Goal: Task Accomplishment & Management: Manage account settings

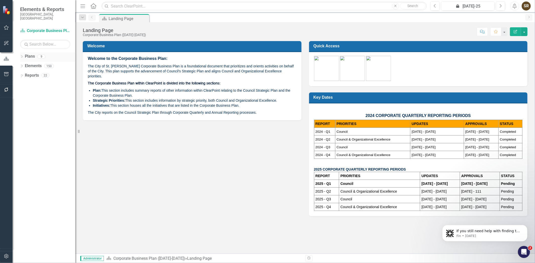
click at [20, 56] on icon "Dropdown" at bounding box center [22, 57] width 4 height 3
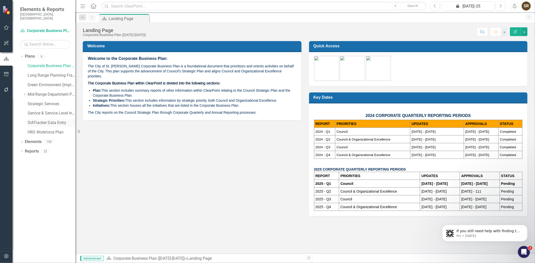
click at [46, 120] on link "StATracker Data Entry" at bounding box center [52, 123] width 48 height 6
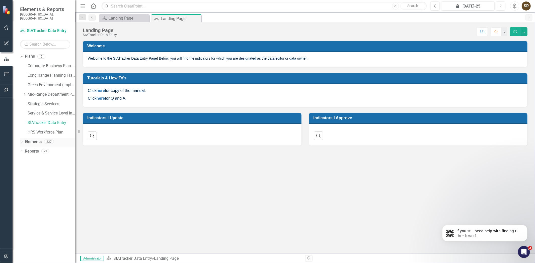
click at [22, 141] on icon at bounding box center [21, 142] width 1 height 2
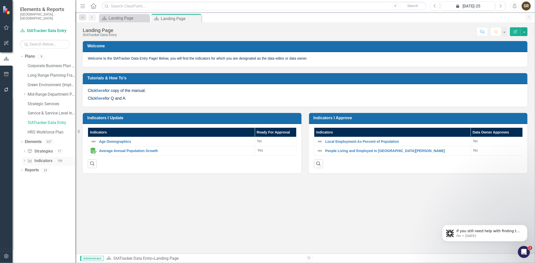
click at [38, 158] on link "Indicator Indicators" at bounding box center [39, 161] width 25 height 6
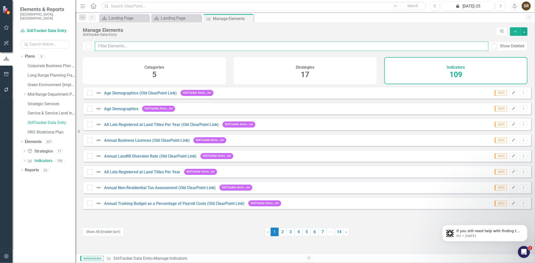
click at [121, 48] on input "text" at bounding box center [291, 46] width 393 height 9
click at [118, 46] on input "text" at bounding box center [291, 46] width 393 height 9
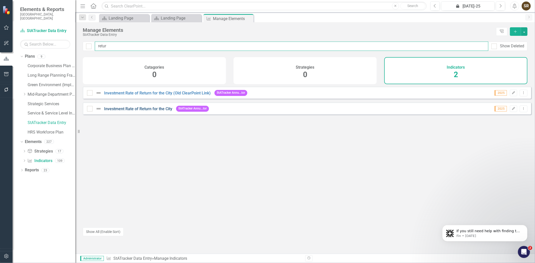
type input "retur"
click at [162, 111] on link "Investment Rate of Return for the City" at bounding box center [138, 109] width 68 height 5
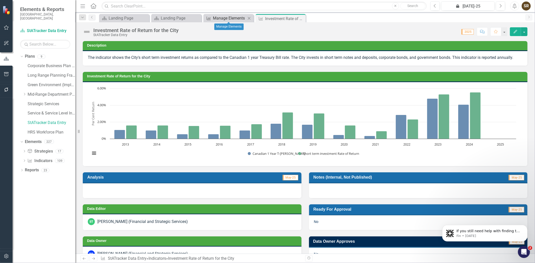
click at [235, 18] on div "Manage Elements" at bounding box center [229, 18] width 33 height 6
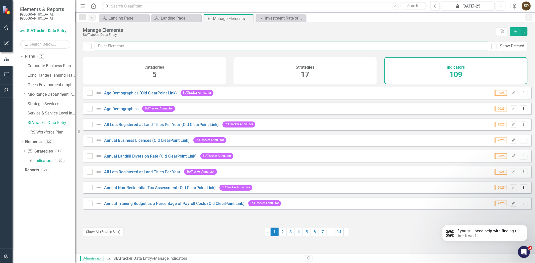
click at [144, 44] on input "text" at bounding box center [291, 46] width 393 height 9
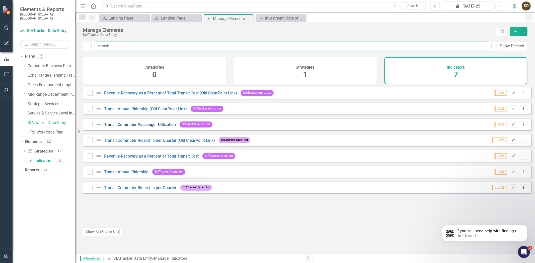
type input "transit"
click at [142, 127] on link "Transit Commuter Passenger Utilization" at bounding box center [140, 124] width 72 height 5
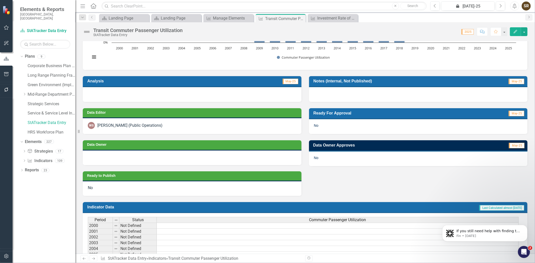
scroll to position [101, 0]
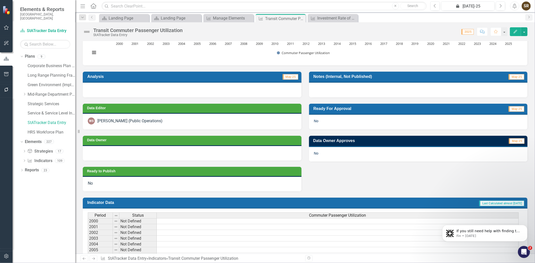
click at [202, 122] on div "WS [PERSON_NAME] (Public Operations)" at bounding box center [192, 121] width 209 height 7
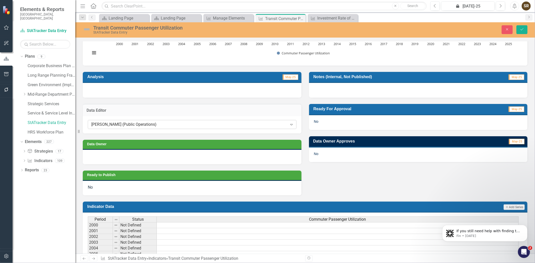
click at [224, 126] on div "[PERSON_NAME] (Public Operations)" at bounding box center [189, 125] width 196 height 6
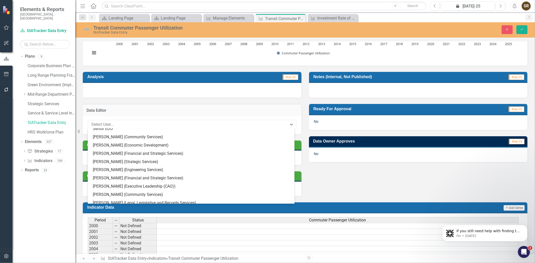
scroll to position [0, 0]
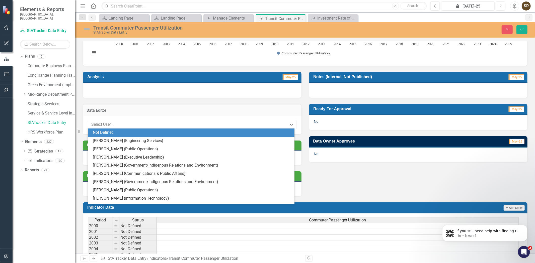
click at [237, 133] on div "Not Defined" at bounding box center [192, 133] width 198 height 6
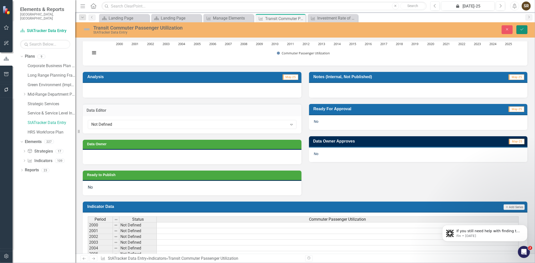
click at [522, 31] on icon "Save" at bounding box center [521, 30] width 5 height 4
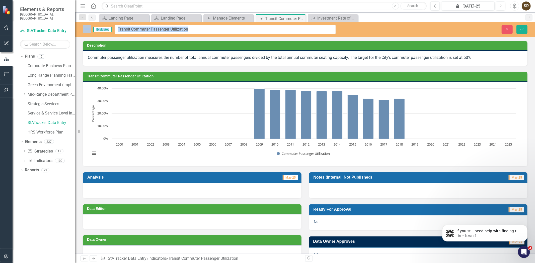
drag, startPoint x: 183, startPoint y: 31, endPoint x: 139, endPoint y: 29, distance: 43.9
drag, startPoint x: 191, startPoint y: 31, endPoint x: 117, endPoint y: 32, distance: 74.2
click at [117, 32] on input "Transit Commuter Passenger Utilization" at bounding box center [225, 29] width 221 height 9
click at [505, 30] on icon "Close" at bounding box center [506, 30] width 5 height 4
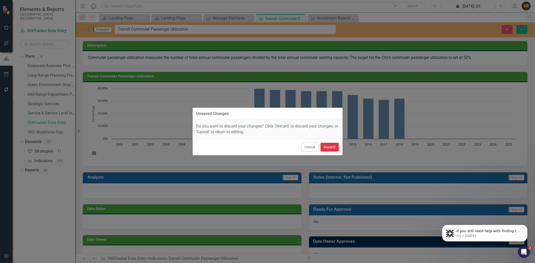
click at [331, 146] on button "Discard" at bounding box center [329, 147] width 18 height 9
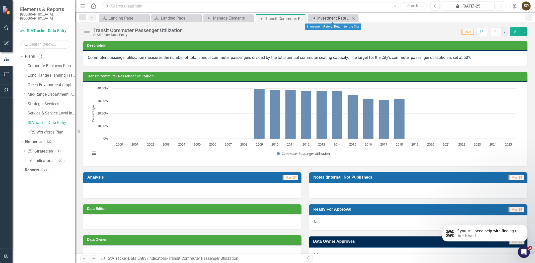
click at [338, 18] on div "Investment Rate of Return for the City" at bounding box center [333, 18] width 33 height 6
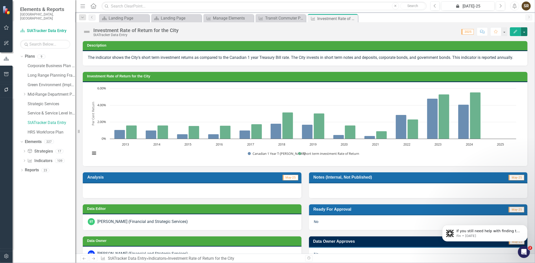
click at [523, 32] on button "button" at bounding box center [524, 31] width 7 height 9
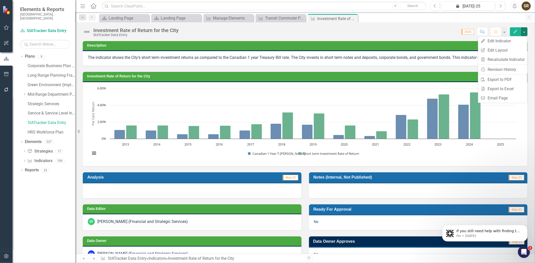
click at [205, 78] on h3 "Investment Rate of Return for the City" at bounding box center [306, 76] width 438 height 4
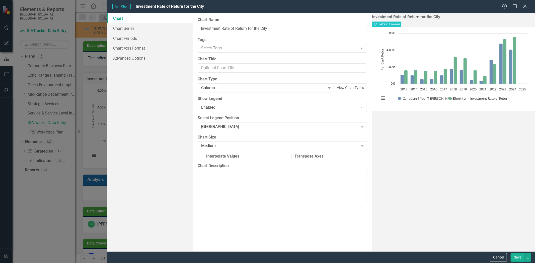
click at [127, 17] on link "Chart" at bounding box center [149, 18] width 85 height 10
click at [525, 8] on icon "Close" at bounding box center [524, 6] width 6 height 5
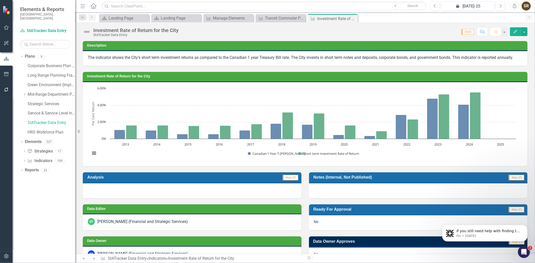
click at [514, 33] on icon "Edit" at bounding box center [515, 32] width 5 height 4
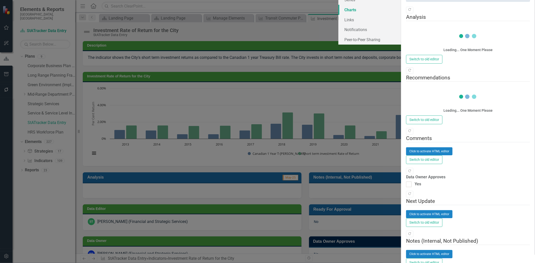
click at [338, 15] on link "Charts" at bounding box center [369, 10] width 63 height 10
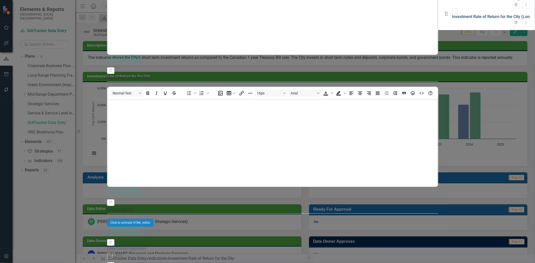
click at [452, 19] on link "Investment Rate of Return for the City (Long Term)" at bounding box center [498, 16] width 92 height 5
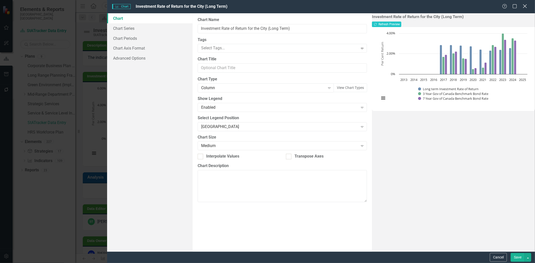
click at [525, 9] on icon "Close" at bounding box center [524, 6] width 6 height 5
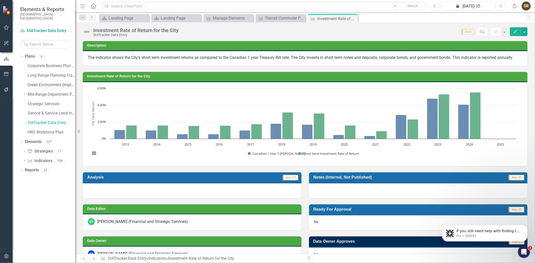
click at [37, 82] on link "Green Environment (Implementation)" at bounding box center [52, 85] width 48 height 6
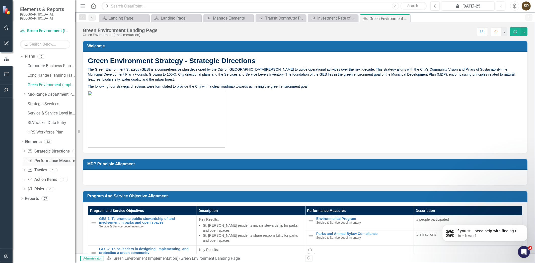
click at [40, 158] on link "Performance Measure Performance Measures" at bounding box center [52, 161] width 50 height 6
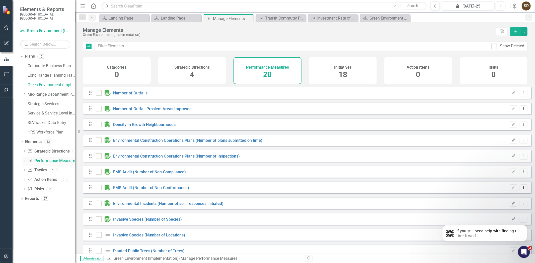
checkbox input "false"
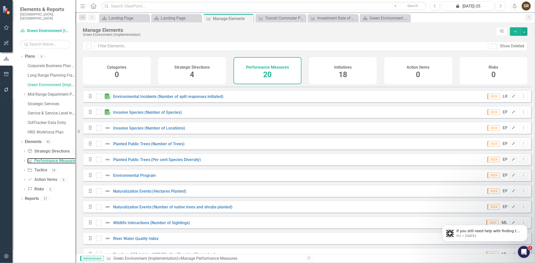
scroll to position [152, 0]
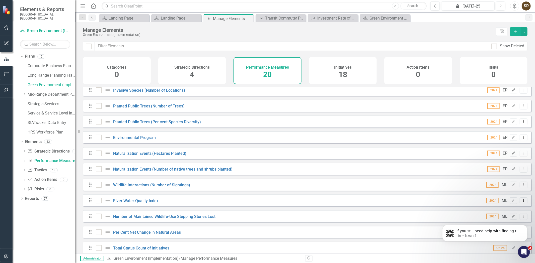
drag, startPoint x: 531, startPoint y: 218, endPoint x: 531, endPoint y: 215, distance: 2.8
click html "If you still need help with finding the advanced options or adjusting your repo…"
drag, startPoint x: 530, startPoint y: 218, endPoint x: 530, endPoint y: 214, distance: 3.8
click html "If you still need help with finding the advanced options or adjusting your repo…"
click at [138, 230] on link "Per Cent Net Change in Natural Areas" at bounding box center [147, 232] width 68 height 5
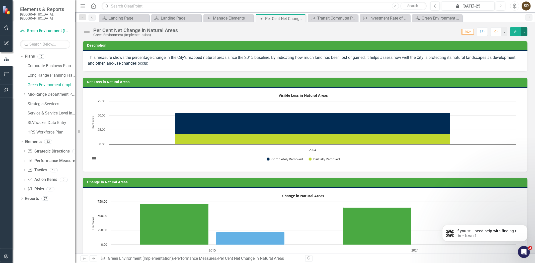
click at [525, 32] on button "button" at bounding box center [524, 31] width 7 height 9
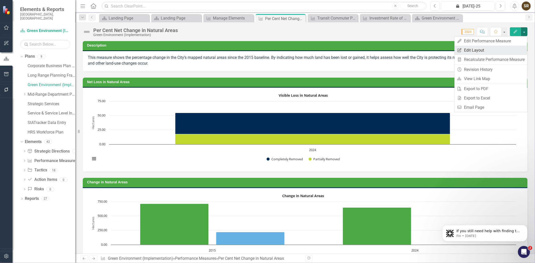
click at [500, 52] on link "Edit Report Edit Layout" at bounding box center [490, 50] width 73 height 9
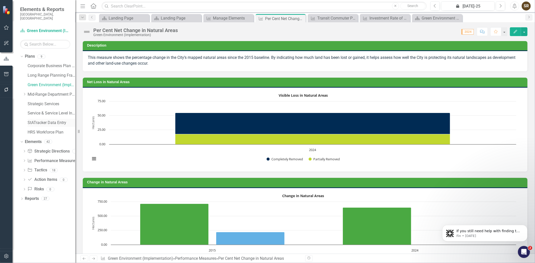
click at [34, 120] on link "StATracker Data Entry" at bounding box center [52, 123] width 48 height 6
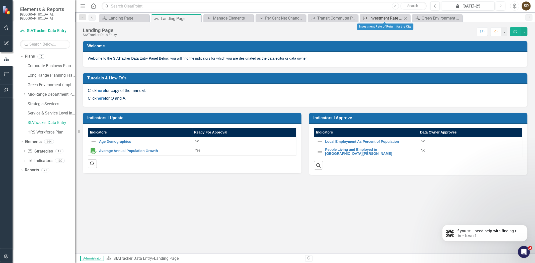
click at [392, 19] on div "Investment Rate of Return for the City" at bounding box center [385, 18] width 33 height 6
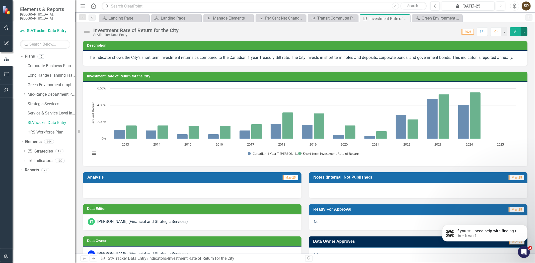
click at [525, 33] on button "button" at bounding box center [524, 31] width 7 height 9
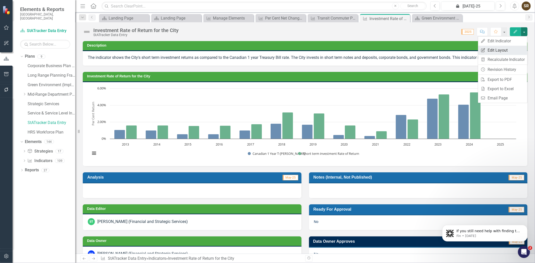
click at [501, 52] on link "Edit Report Edit Layout" at bounding box center [502, 50] width 49 height 9
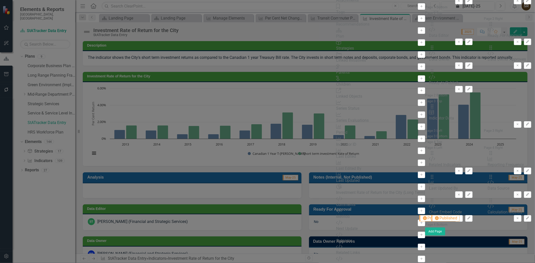
scroll to position [157, 0]
drag, startPoint x: 132, startPoint y: 204, endPoint x: 149, endPoint y: 197, distance: 18.2
click at [336, 197] on div "Indicator Name Add Owner Owner Add Collaborators Collaborators Add Attachments …" at bounding box center [380, 148] width 89 height 385
click at [419, 200] on icon "Add" at bounding box center [421, 198] width 4 height 3
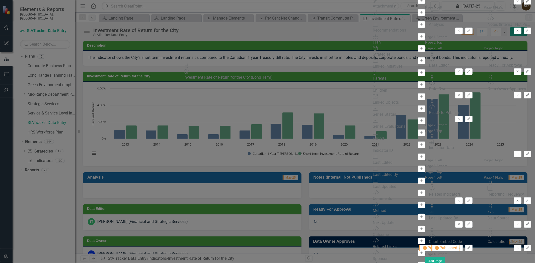
drag, startPoint x: 189, startPoint y: 35, endPoint x: 192, endPoint y: 71, distance: 36.3
